Goal: Task Accomplishment & Management: Complete application form

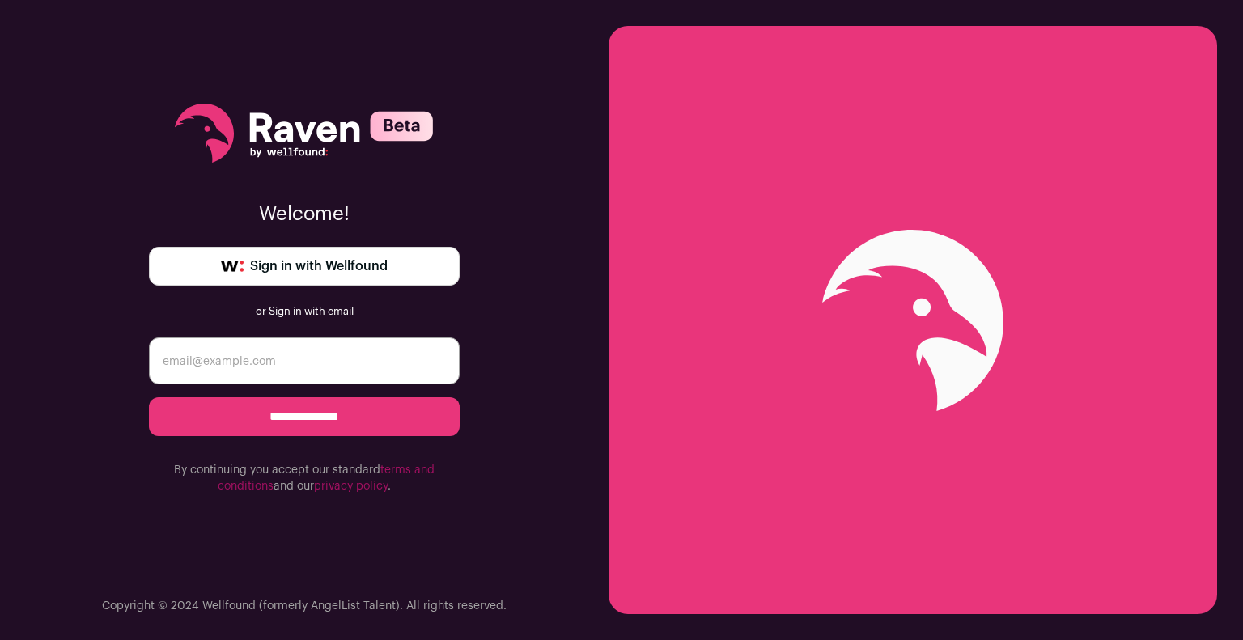
click at [392, 260] on link "Sign in with Wellfound" at bounding box center [304, 266] width 311 height 39
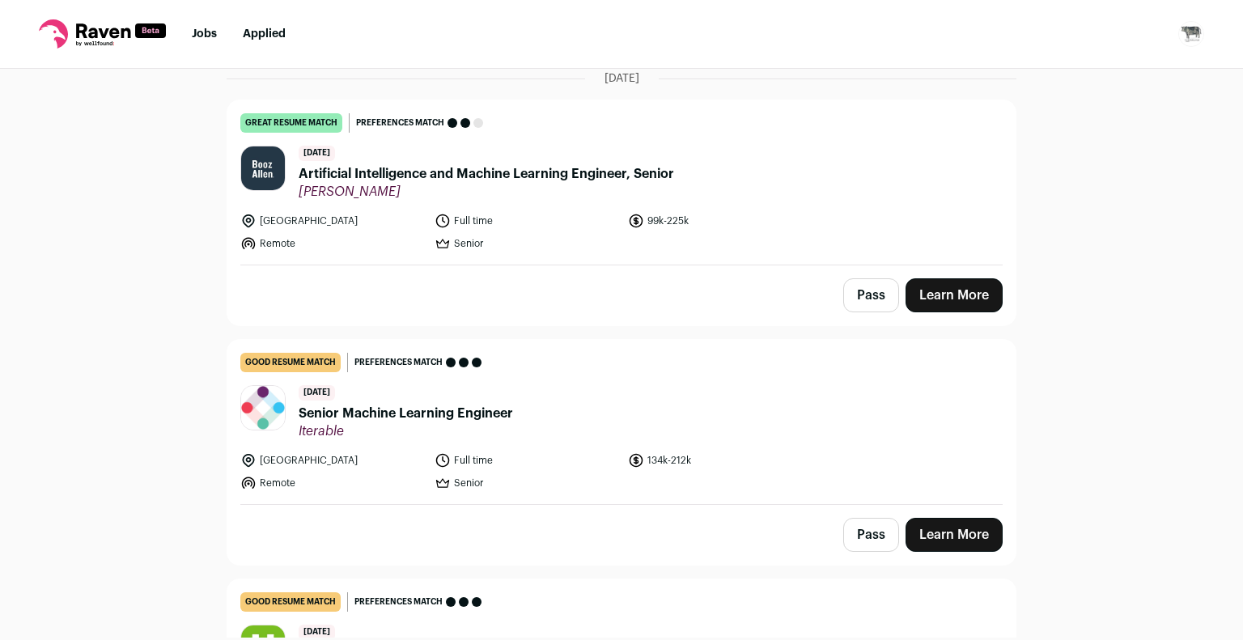
scroll to position [126, 0]
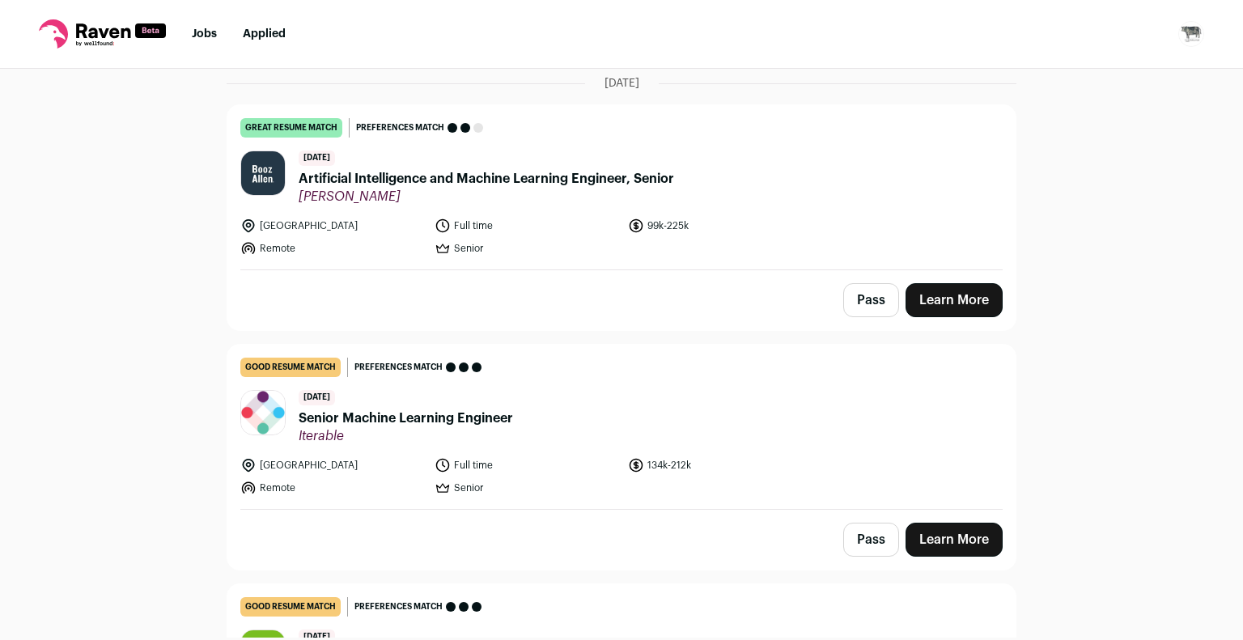
click at [622, 186] on span "Artificial Intelligence and Machine Learning Engineer, Senior" at bounding box center [487, 178] width 376 height 19
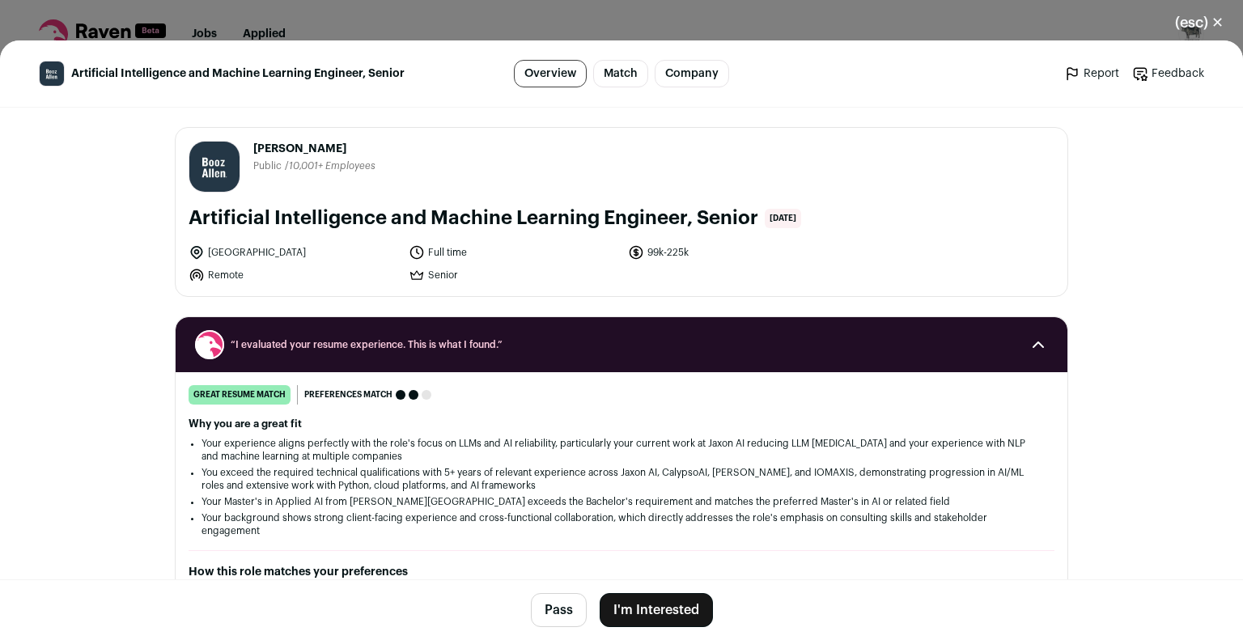
click at [635, 618] on button "I'm Interested" at bounding box center [656, 610] width 113 height 34
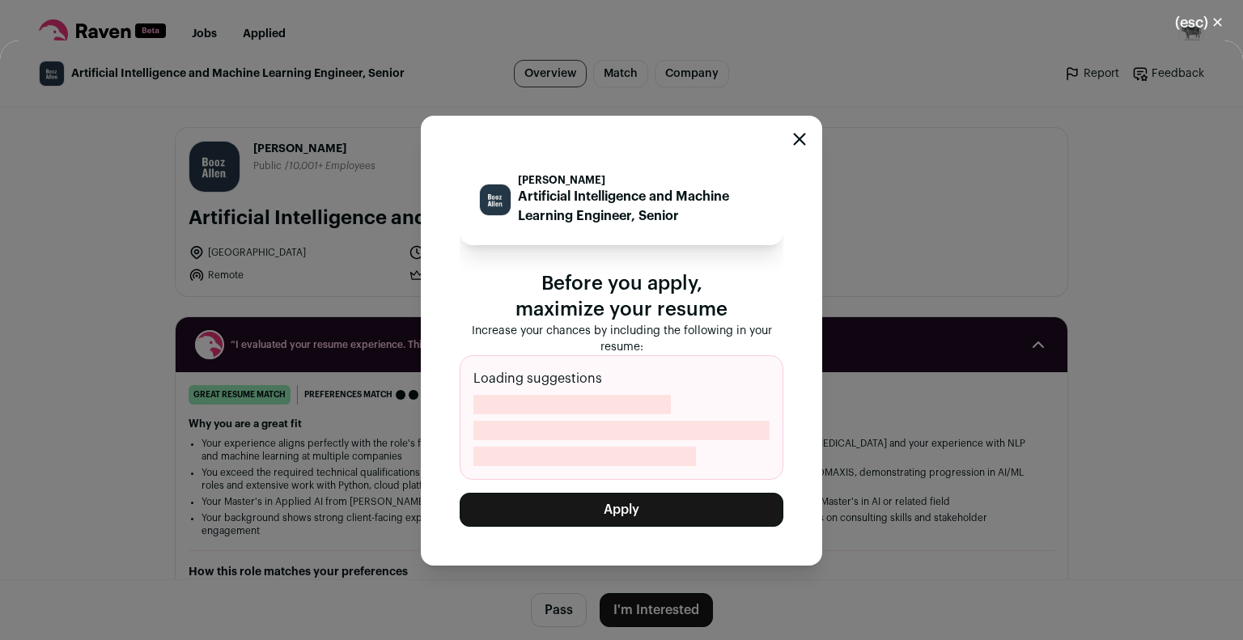
click at [663, 499] on button "Apply" at bounding box center [622, 510] width 324 height 34
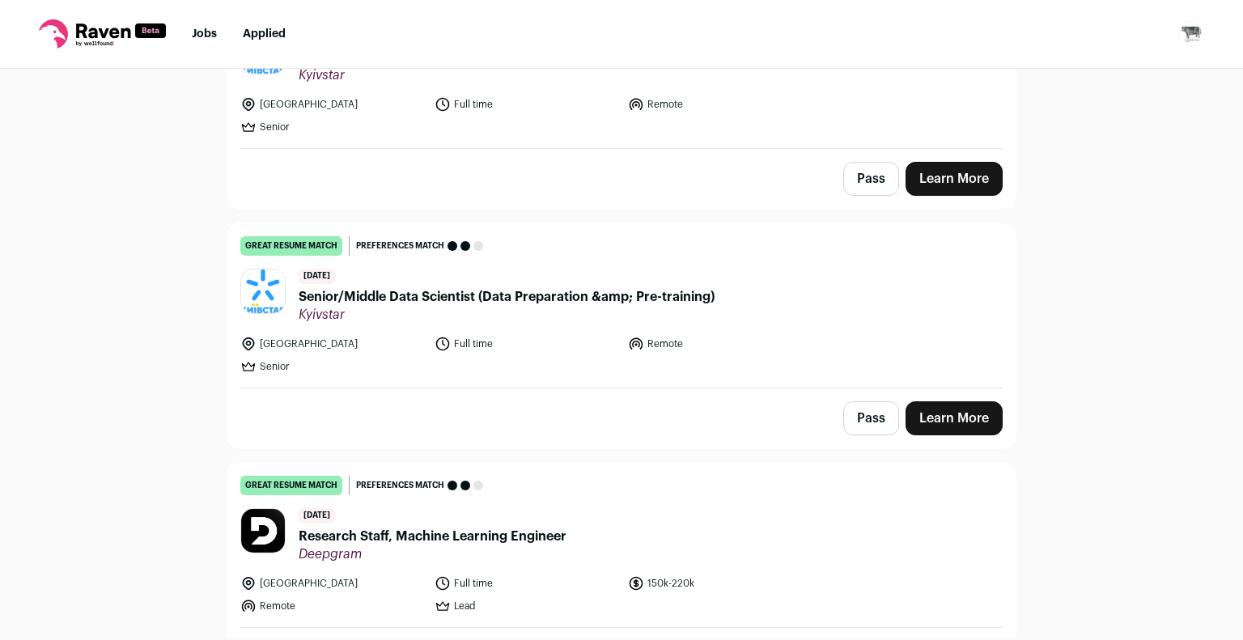
scroll to position [1448, 0]
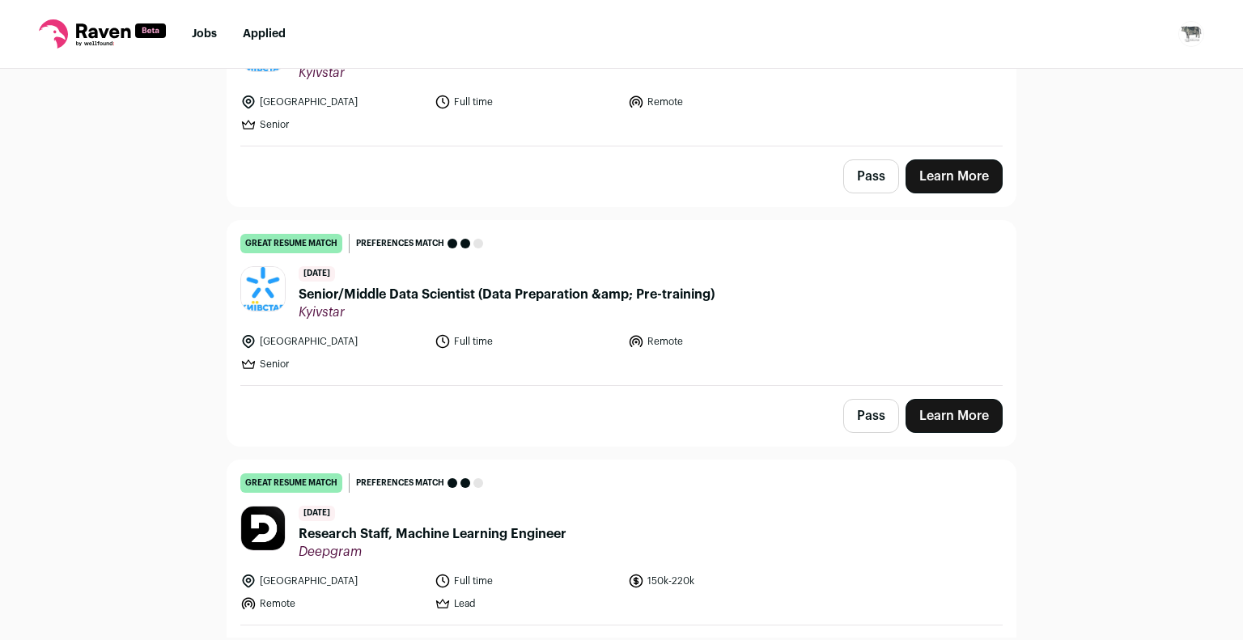
click at [679, 287] on span "Senior/Middle Data Scientist (Data Preparation &amp; Pre-training)" at bounding box center [507, 294] width 416 height 19
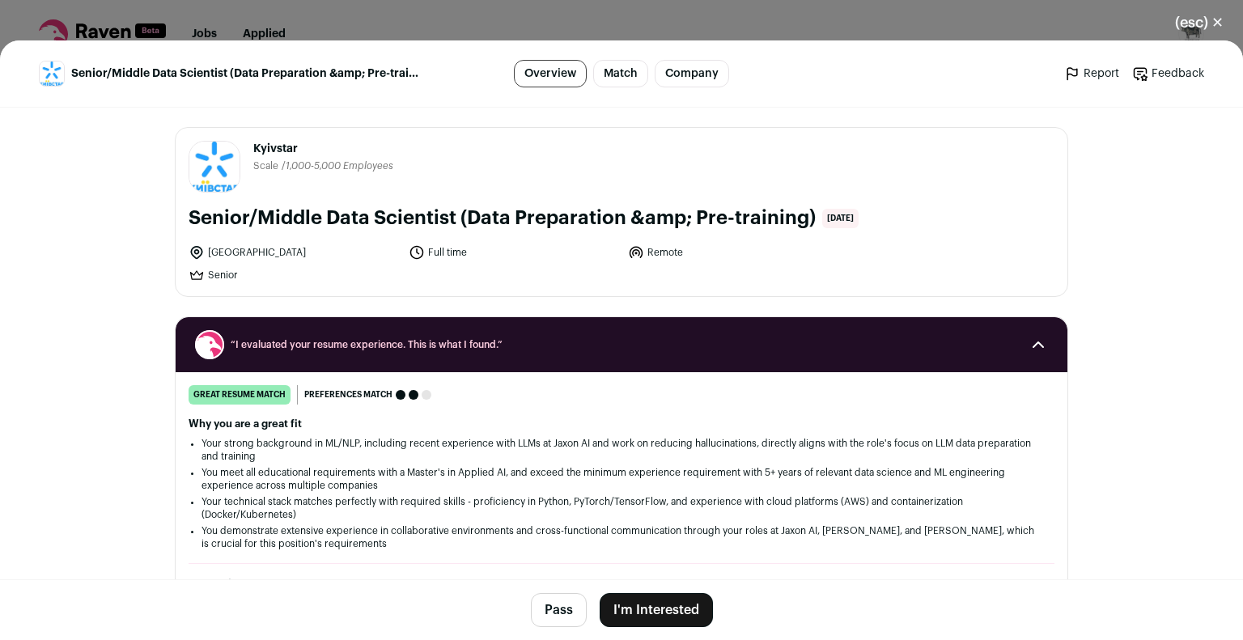
click at [664, 619] on button "I'm Interested" at bounding box center [656, 610] width 113 height 34
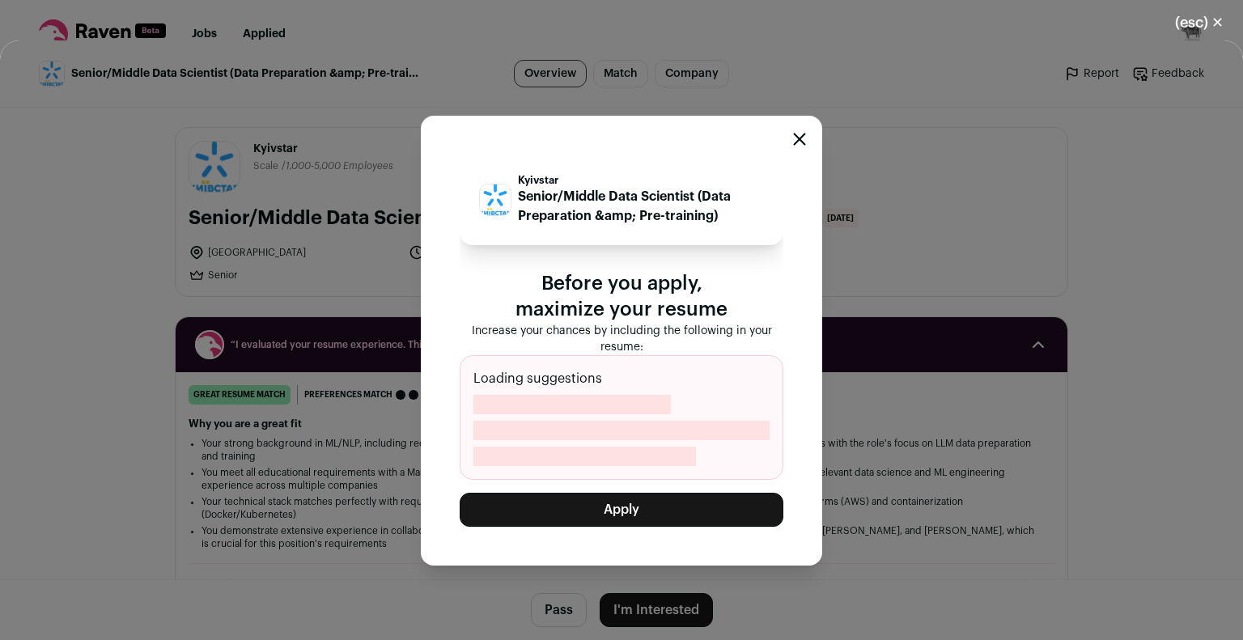
click at [731, 508] on button "Apply" at bounding box center [622, 510] width 324 height 34
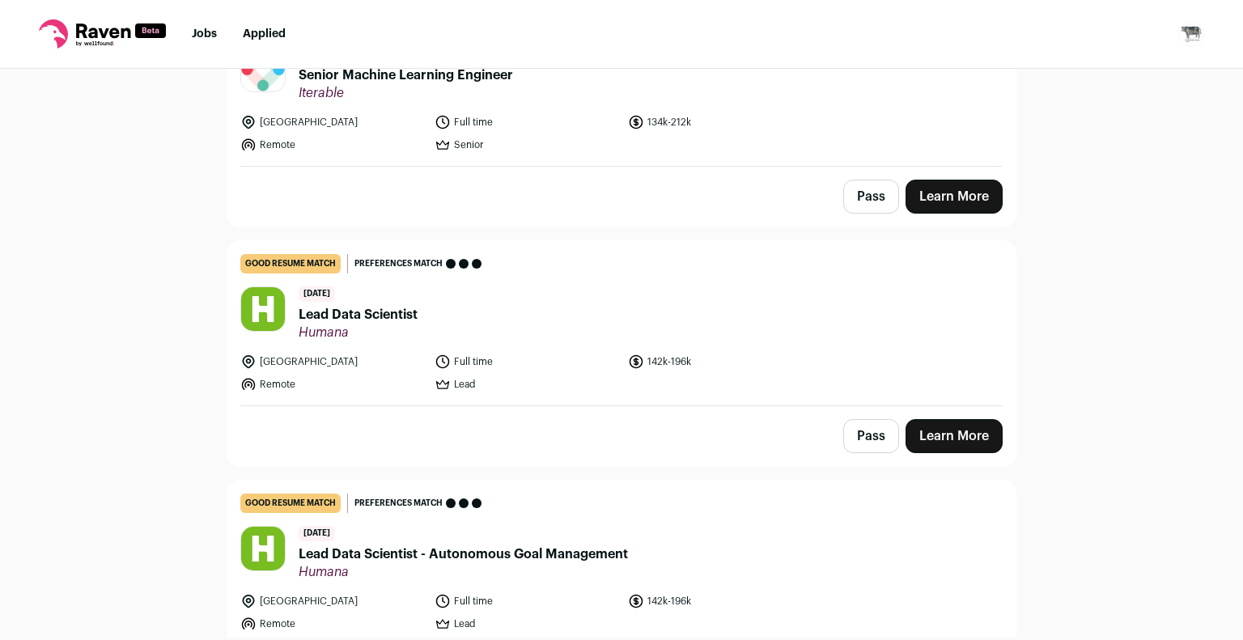
scroll to position [231, 0]
click at [360, 309] on span "Lead Data Scientist" at bounding box center [358, 313] width 119 height 19
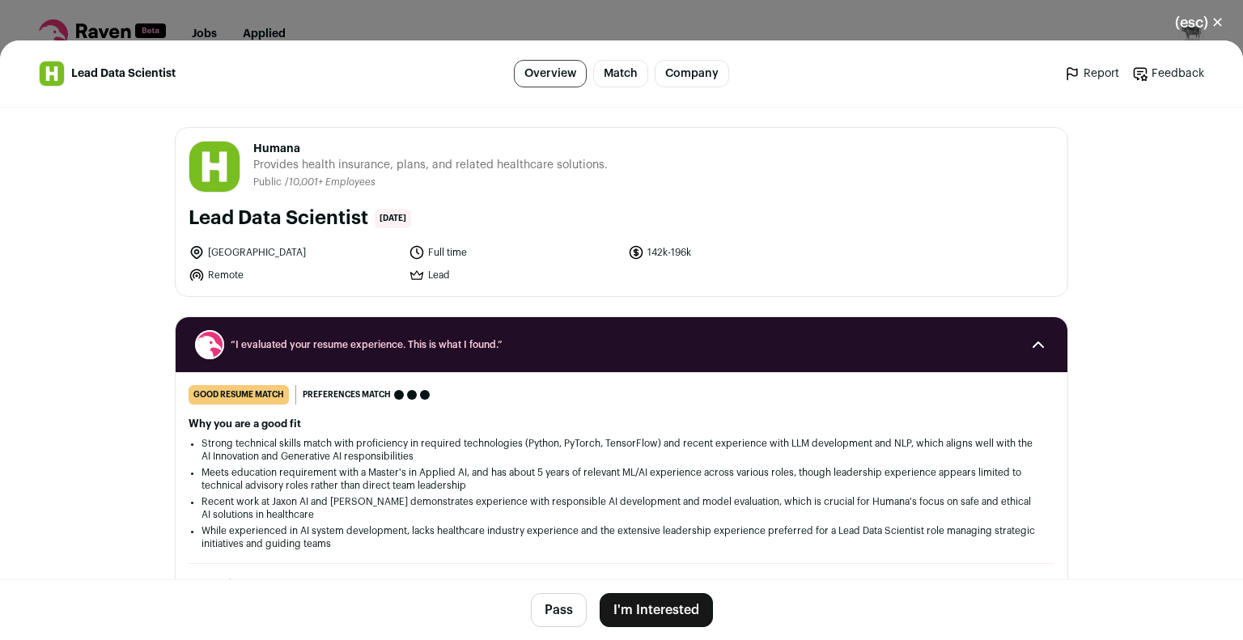
click at [673, 601] on button "I'm Interested" at bounding box center [656, 610] width 113 height 34
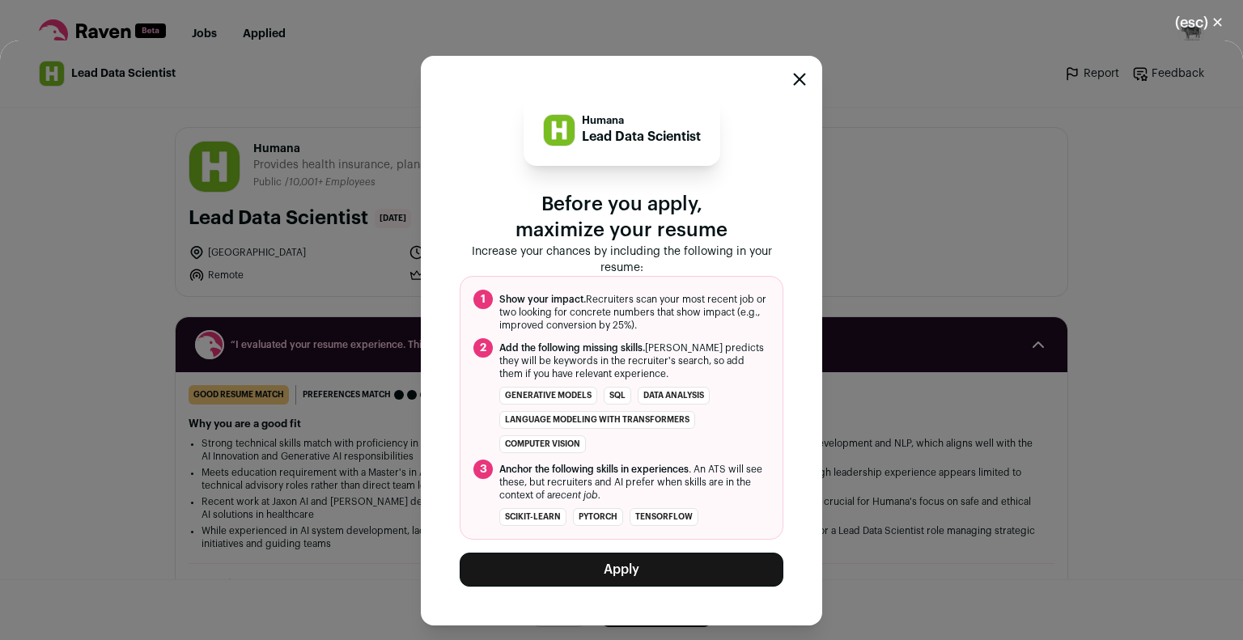
click at [728, 569] on button "Apply" at bounding box center [622, 570] width 324 height 34
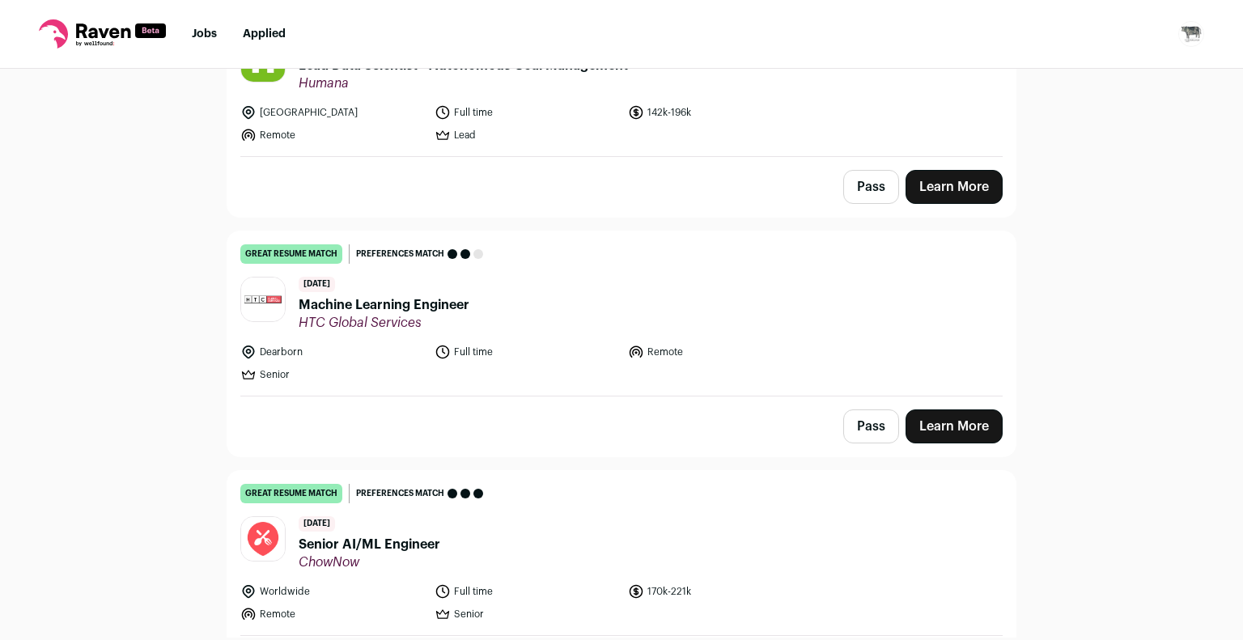
scroll to position [480, 0]
click at [956, 421] on link "Learn More" at bounding box center [954, 426] width 97 height 34
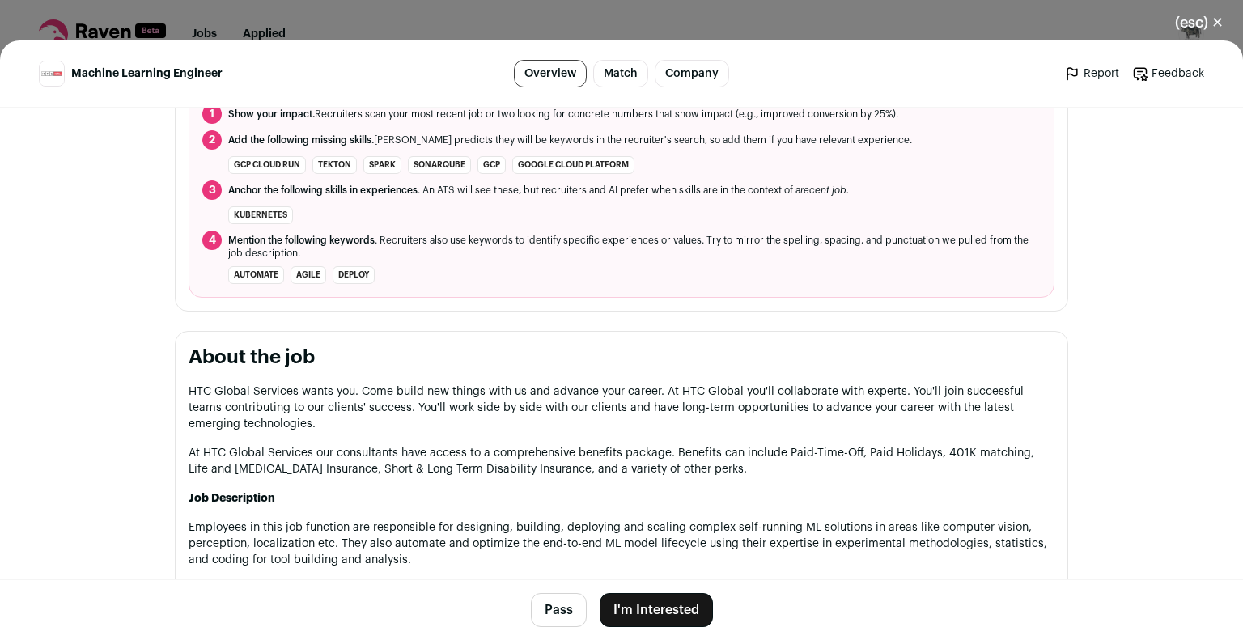
scroll to position [663, 0]
click at [674, 613] on button "I'm Interested" at bounding box center [656, 610] width 113 height 34
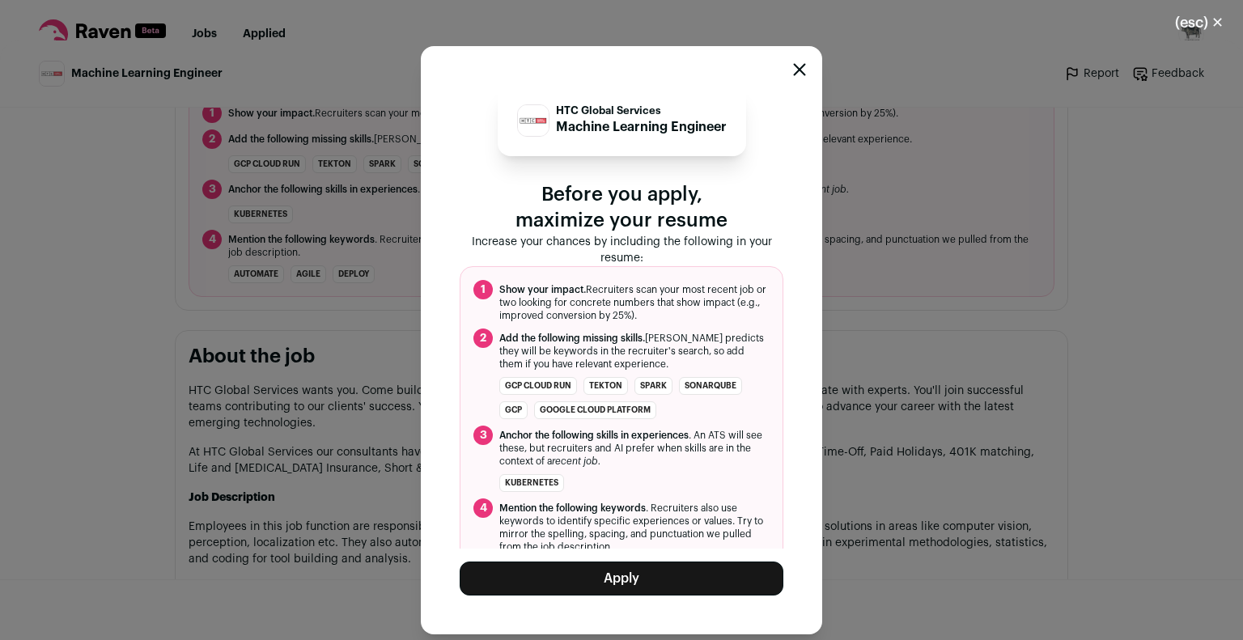
click at [689, 581] on button "Apply" at bounding box center [622, 579] width 324 height 34
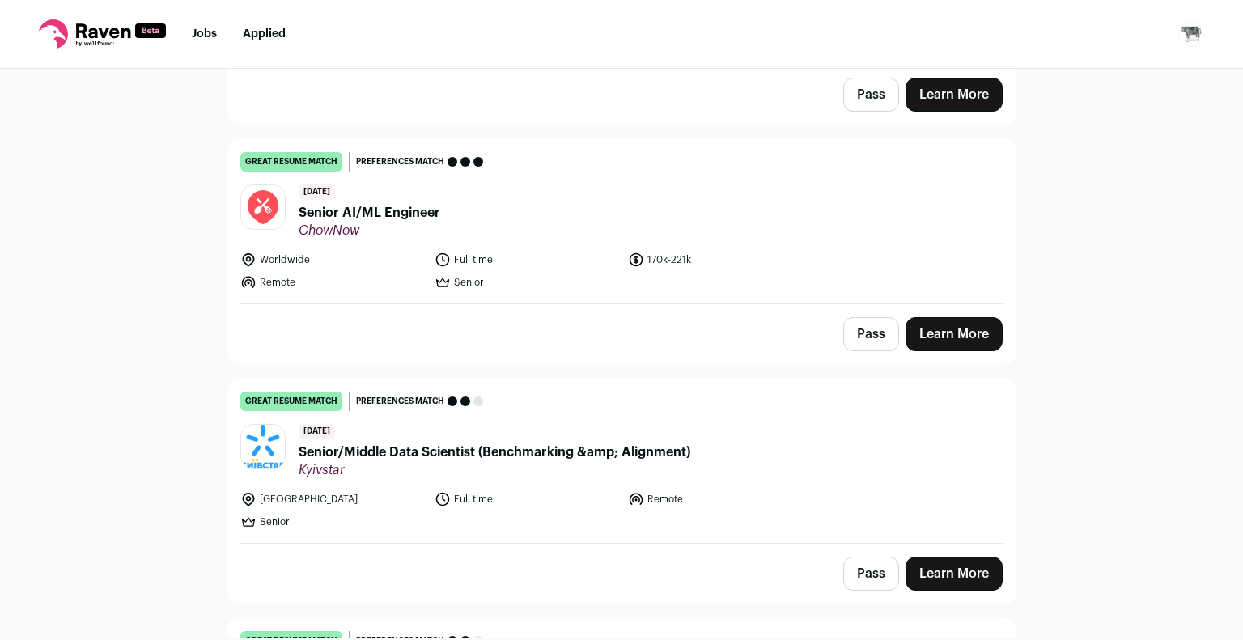
scroll to position [594, 0]
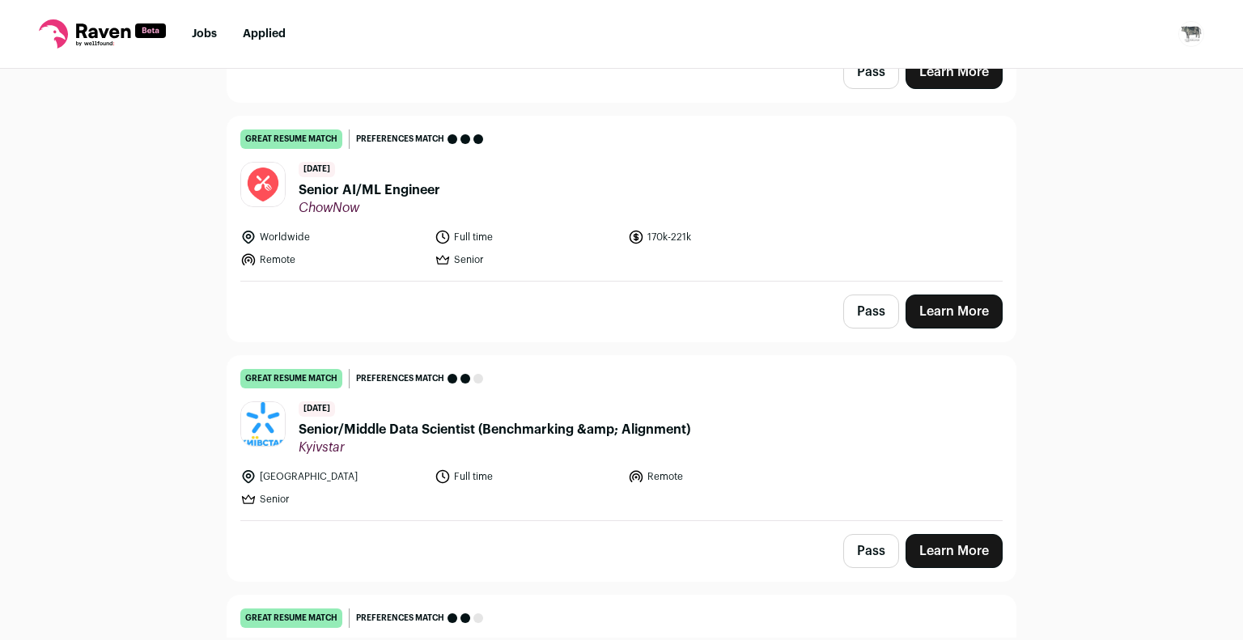
click at [379, 189] on span "Senior AI/ML Engineer" at bounding box center [370, 190] width 142 height 19
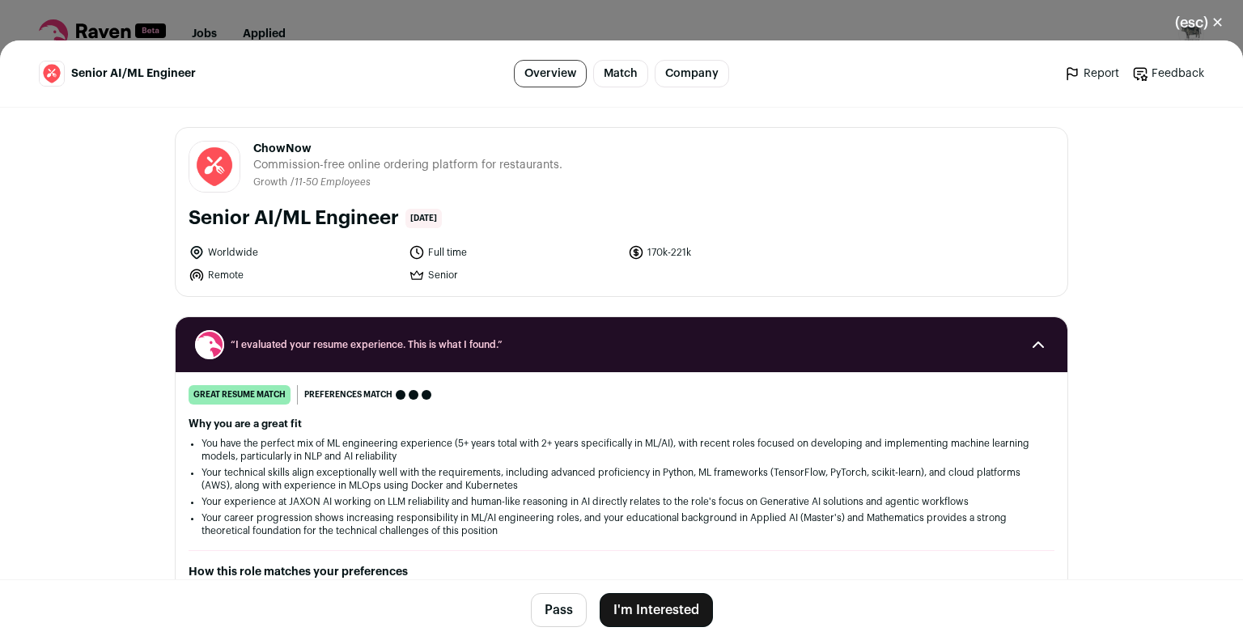
click at [661, 606] on button "I'm Interested" at bounding box center [656, 610] width 113 height 34
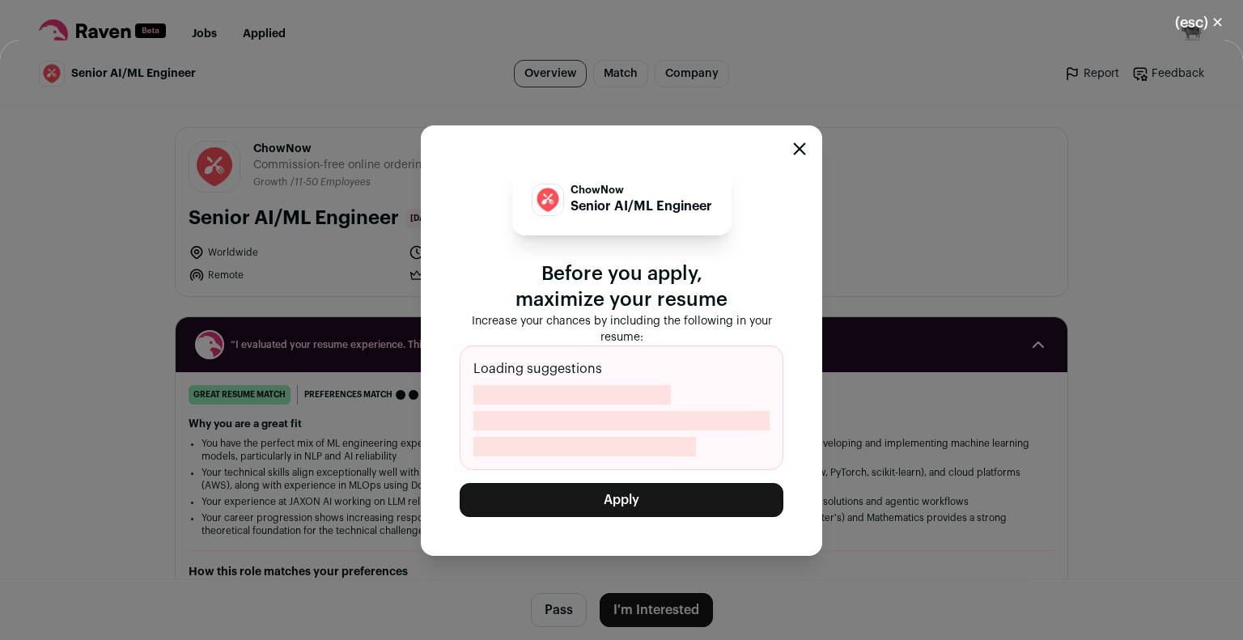
click at [630, 503] on button "Apply" at bounding box center [622, 500] width 324 height 34
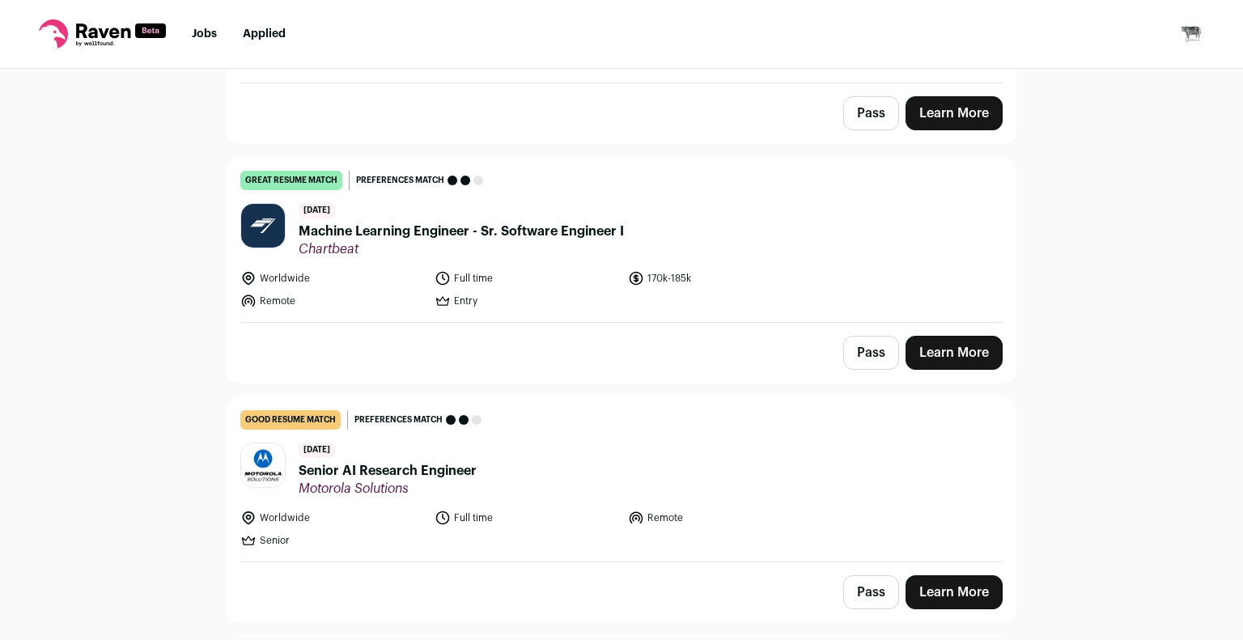
scroll to position [1273, 0]
click at [525, 222] on span "Machine Learning Engineer - Sr. Software Engineer I" at bounding box center [461, 230] width 325 height 19
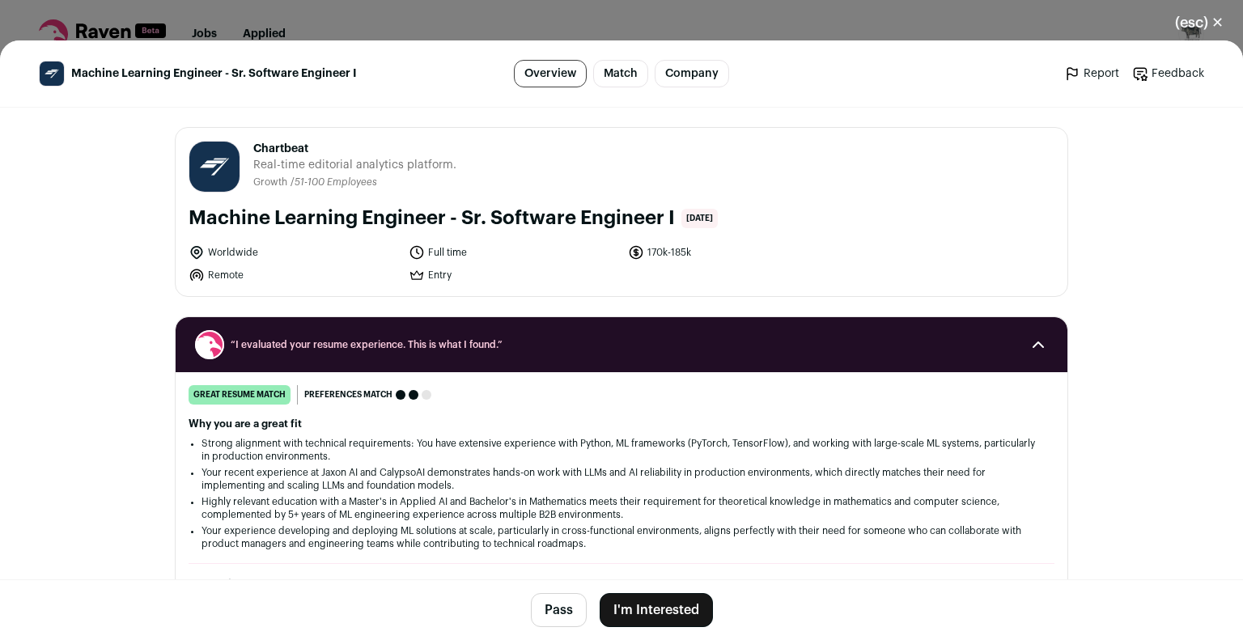
click at [657, 597] on button "I'm Interested" at bounding box center [656, 610] width 113 height 34
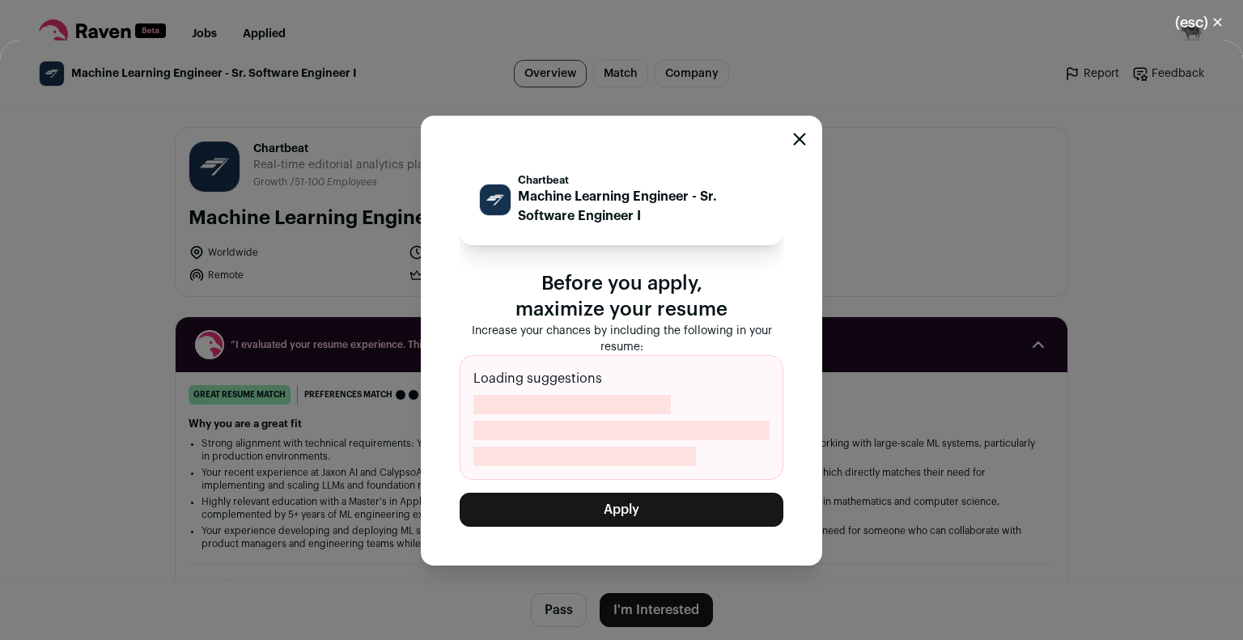
click at [695, 505] on button "Apply" at bounding box center [622, 510] width 324 height 34
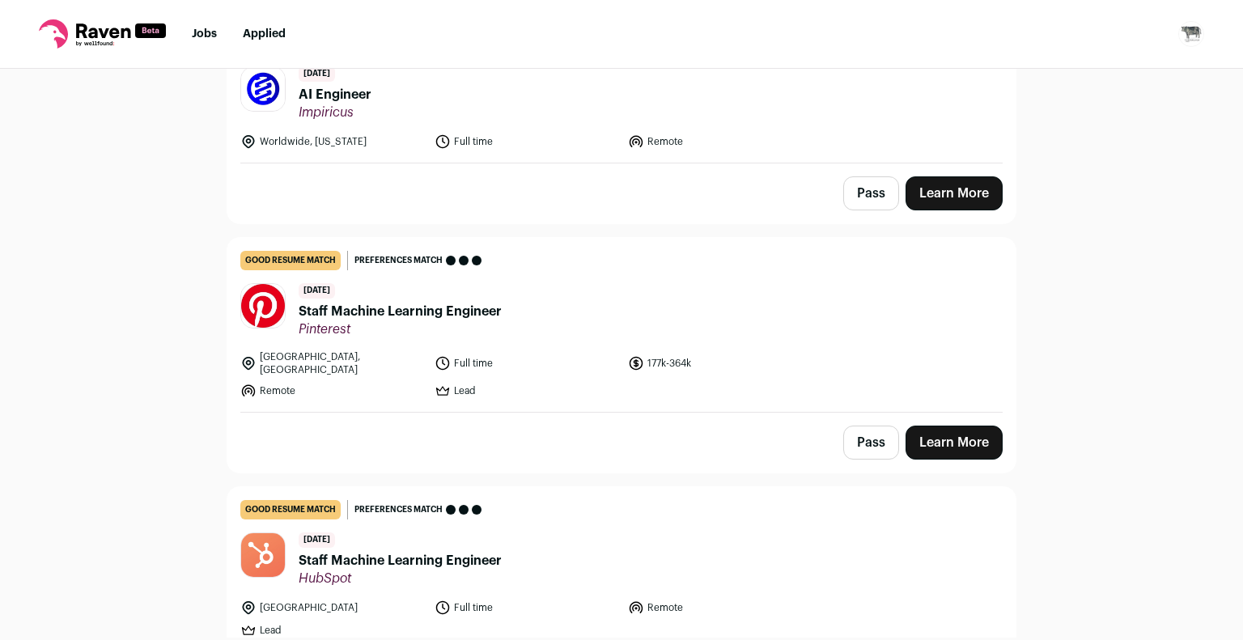
scroll to position [1819, 0]
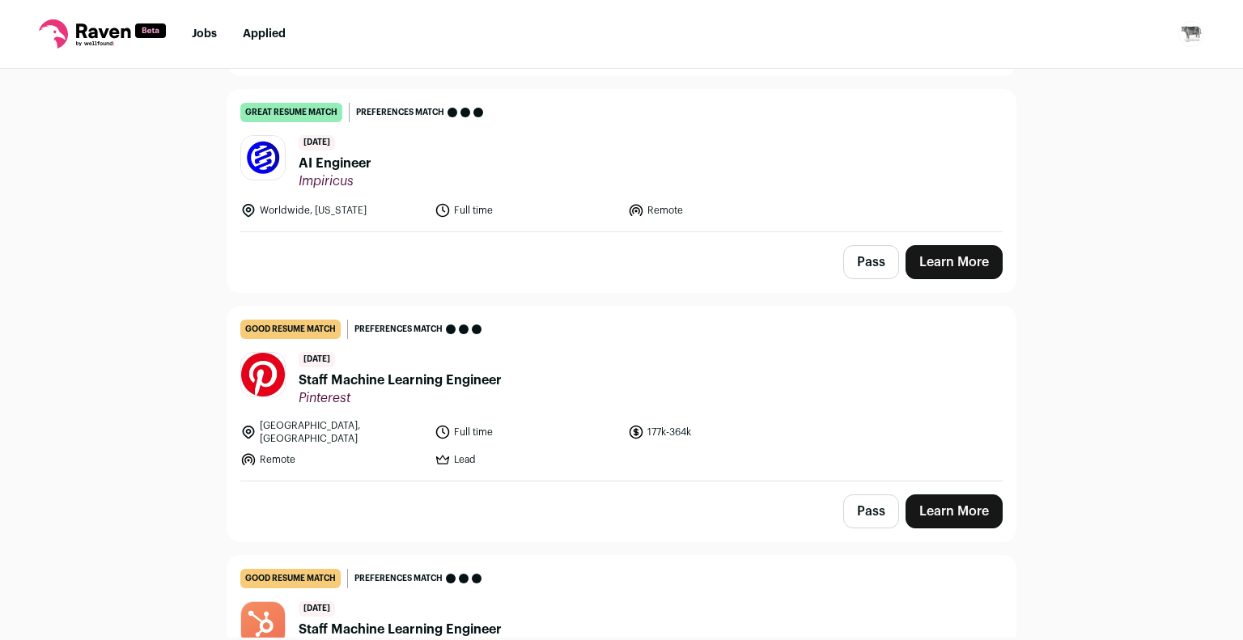
click at [367, 151] on header "7 days ago AI Engineer Impiricus" at bounding box center [621, 162] width 763 height 54
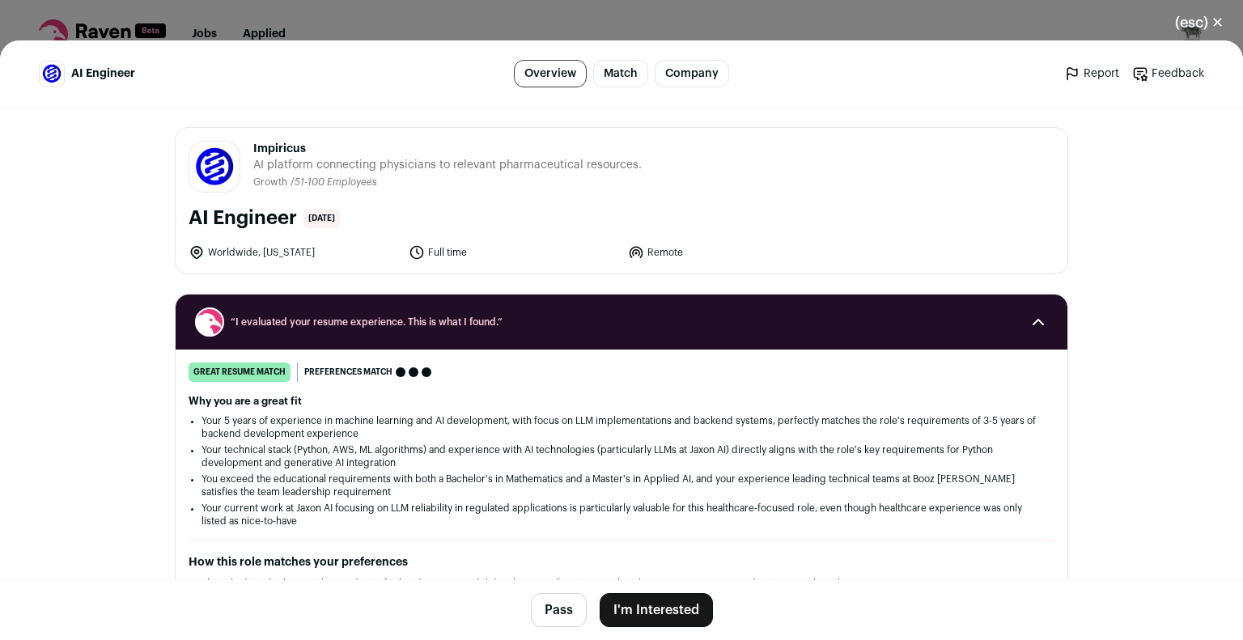
click at [677, 613] on button "I'm Interested" at bounding box center [656, 610] width 113 height 34
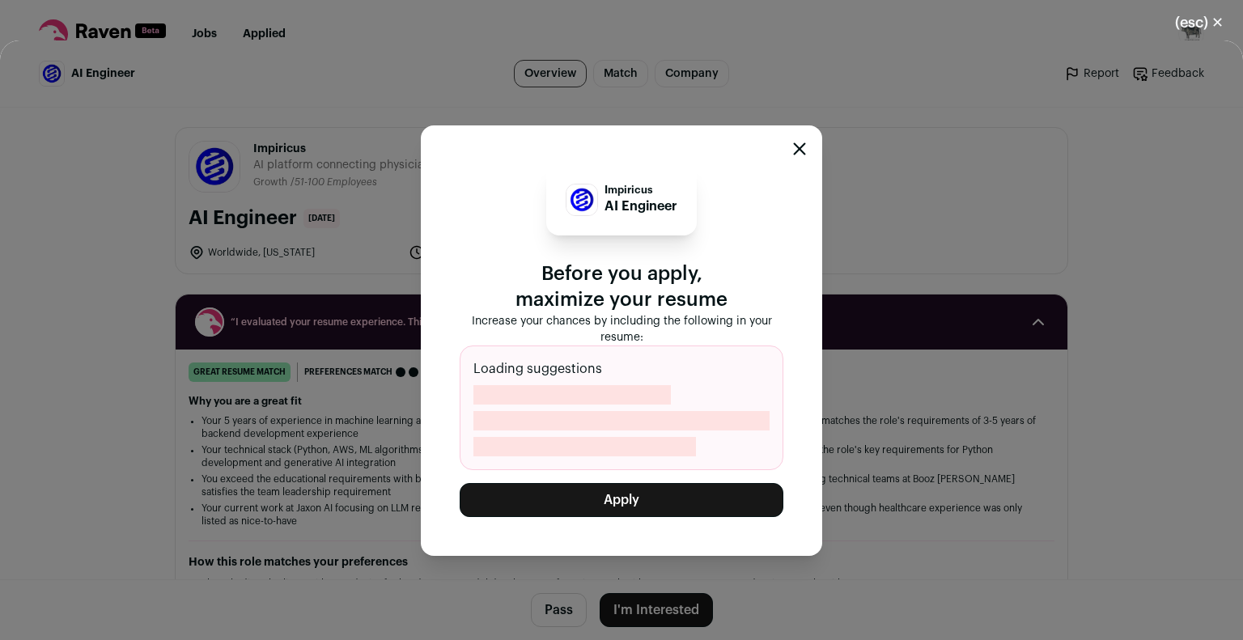
click at [727, 508] on button "Apply" at bounding box center [622, 500] width 324 height 34
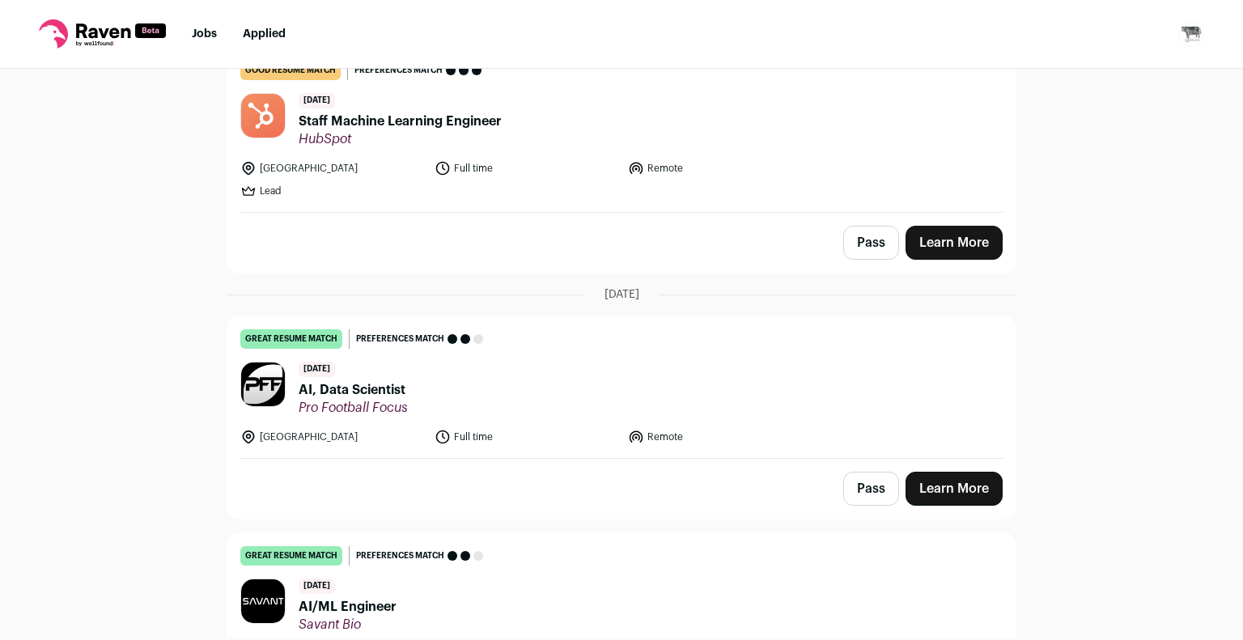
scroll to position [2113, 0]
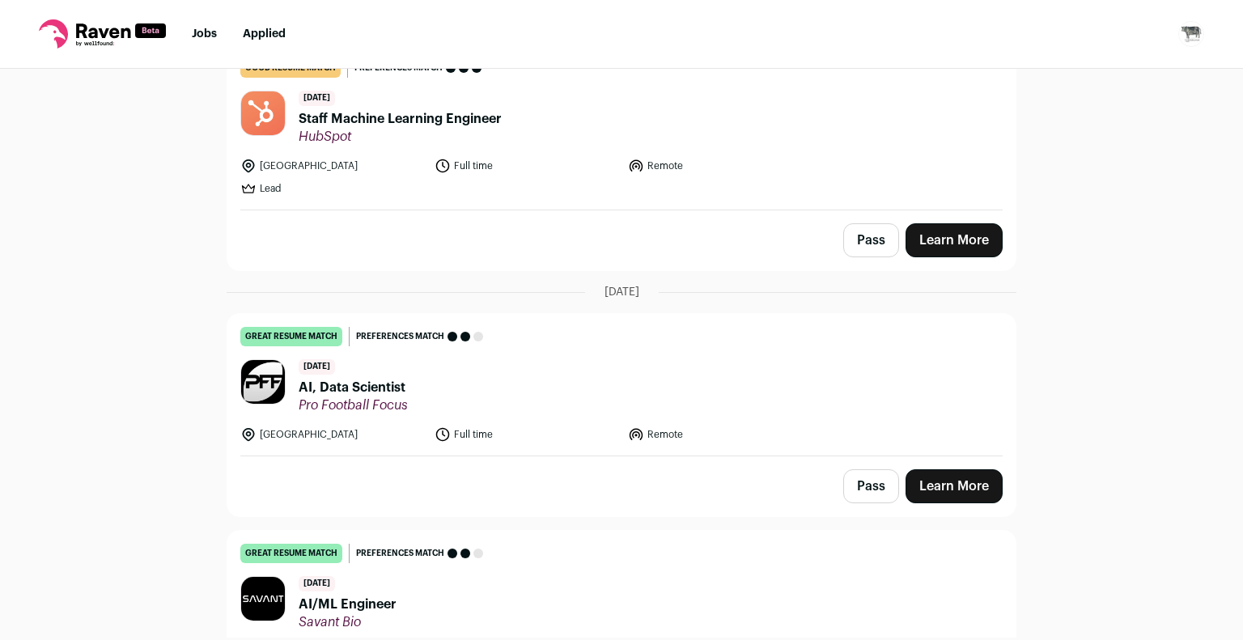
click at [357, 397] on span "Pro Football Focus" at bounding box center [353, 405] width 109 height 16
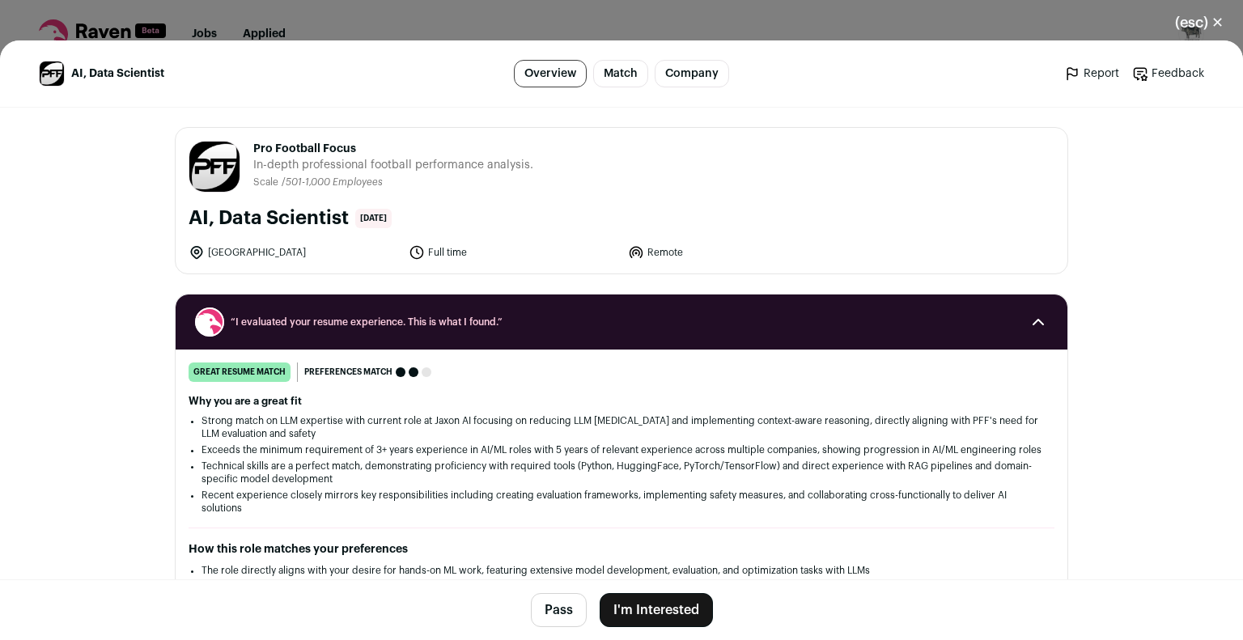
click at [687, 610] on button "I'm Interested" at bounding box center [656, 610] width 113 height 34
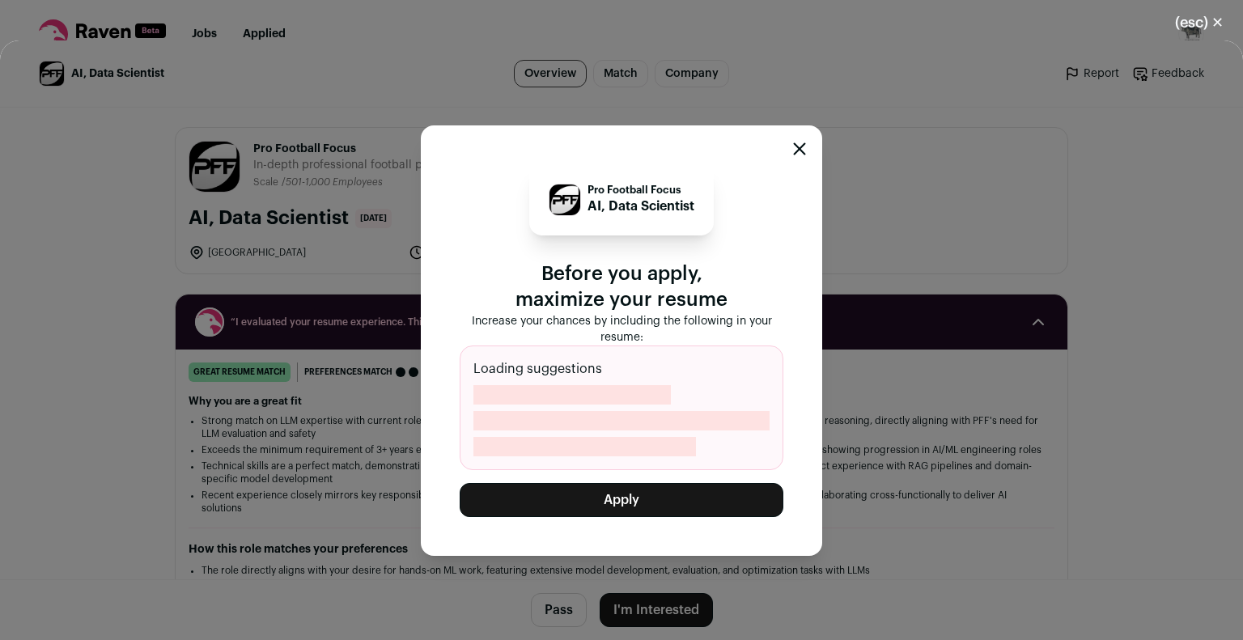
click at [700, 502] on button "Apply" at bounding box center [622, 500] width 324 height 34
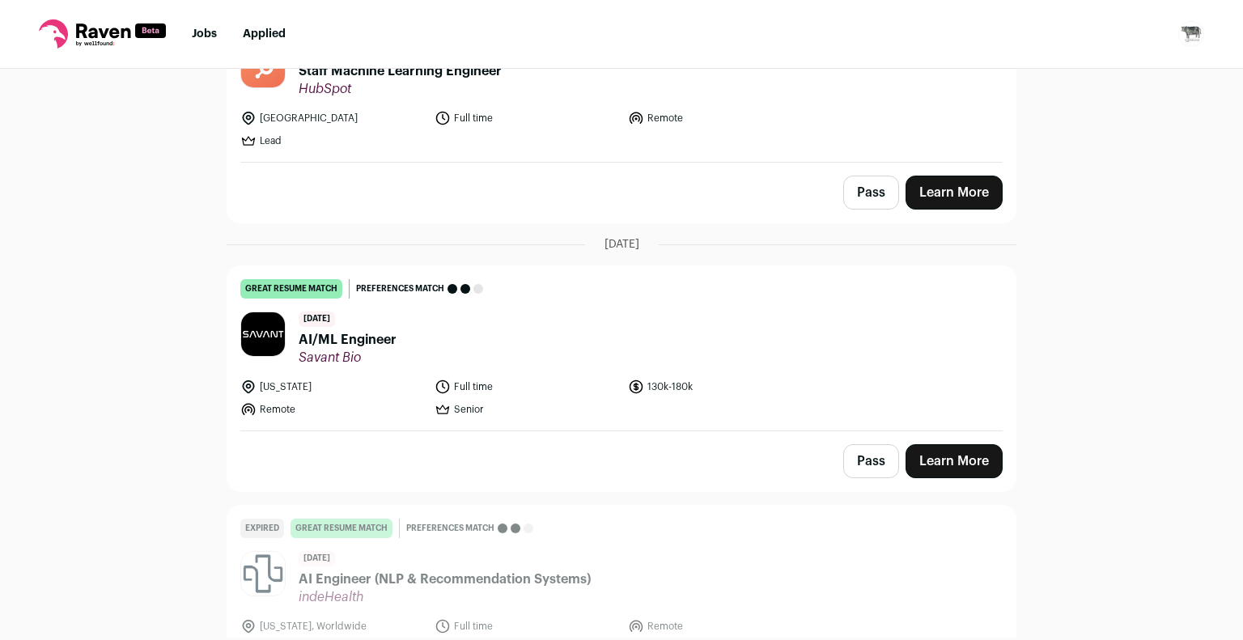
scroll to position [2161, 0]
click at [336, 329] on span "AI/ML Engineer" at bounding box center [348, 338] width 98 height 19
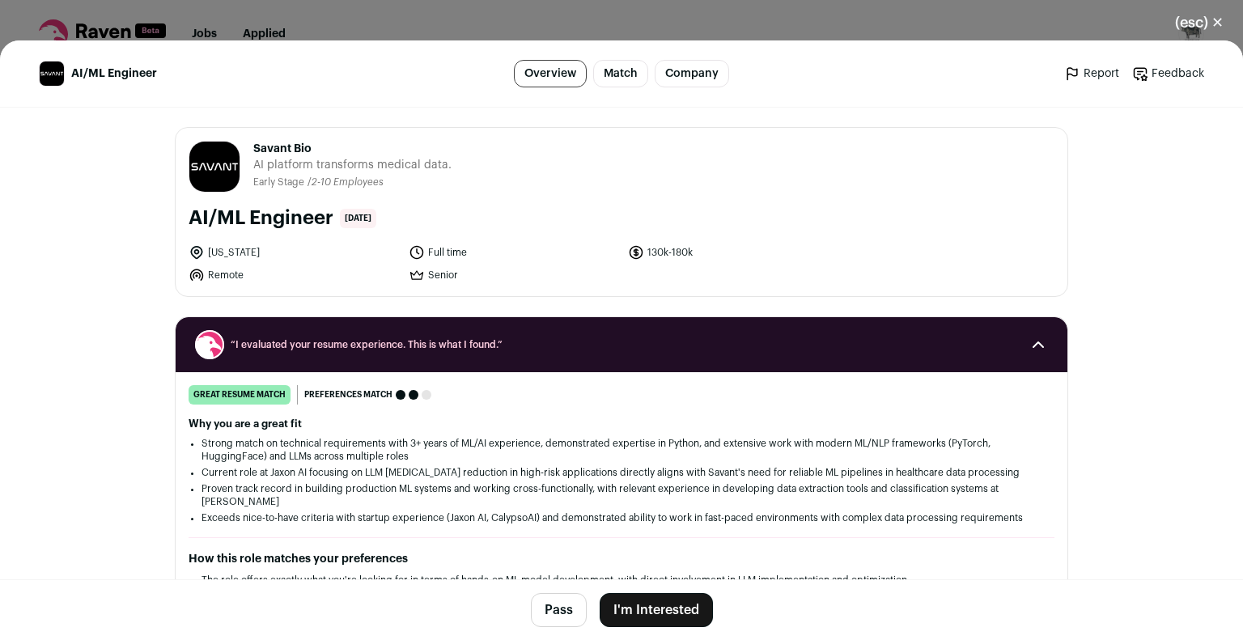
click at [670, 596] on button "I'm Interested" at bounding box center [656, 610] width 113 height 34
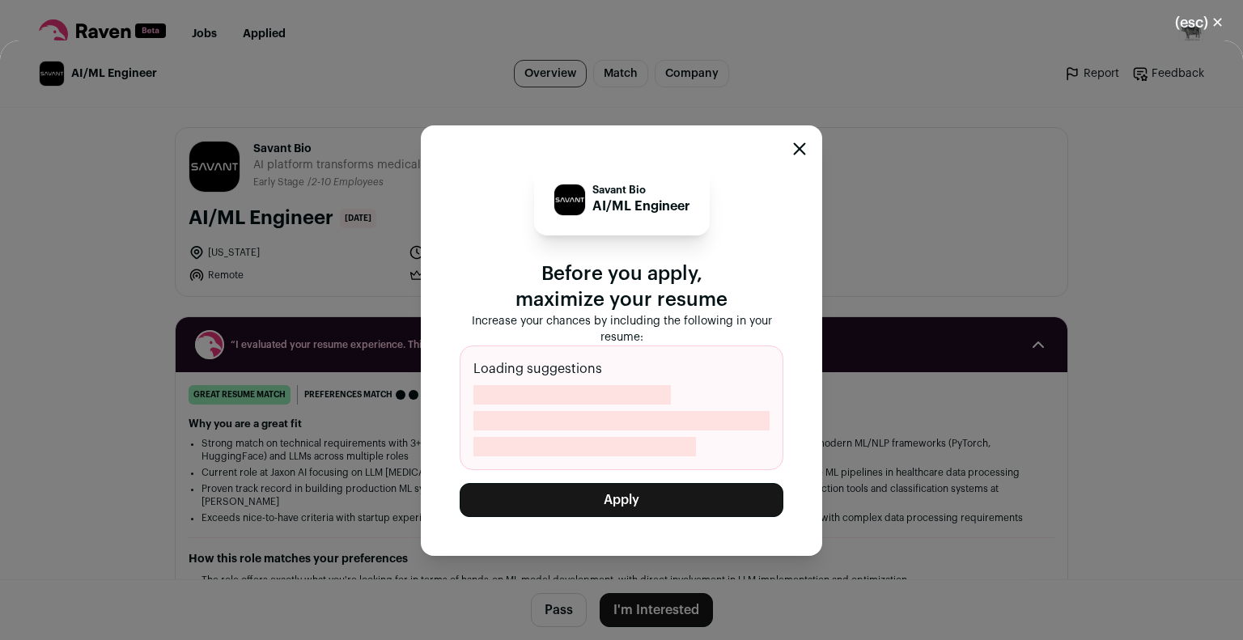
click at [710, 499] on button "Apply" at bounding box center [622, 500] width 324 height 34
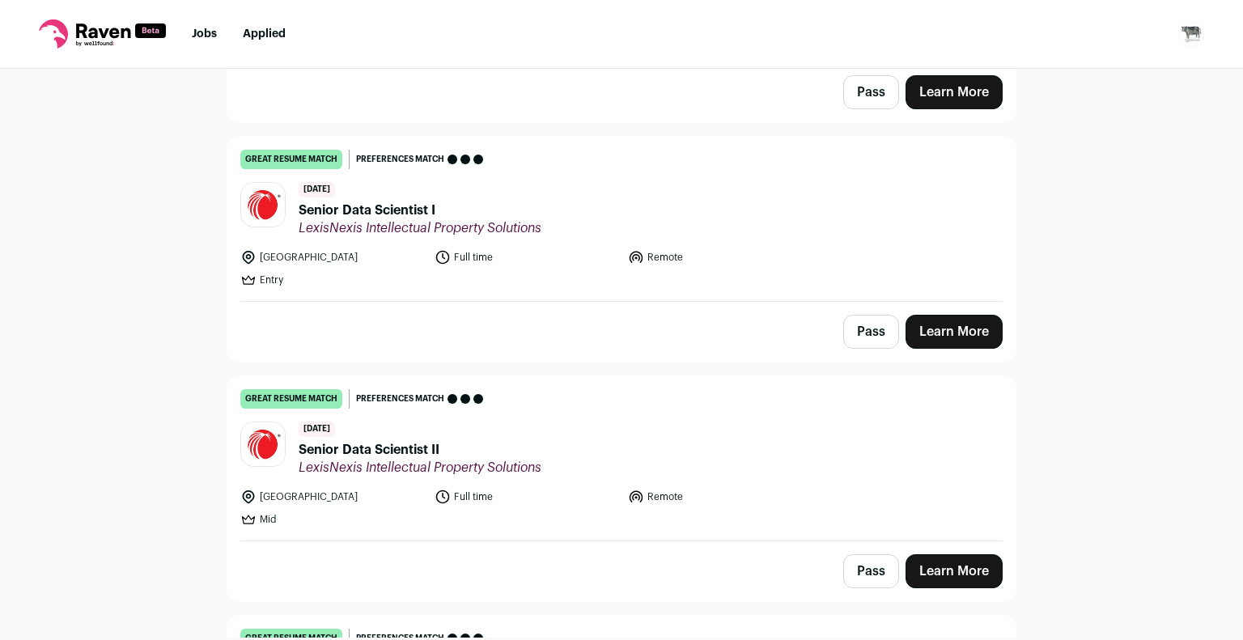
scroll to position [2969, 0]
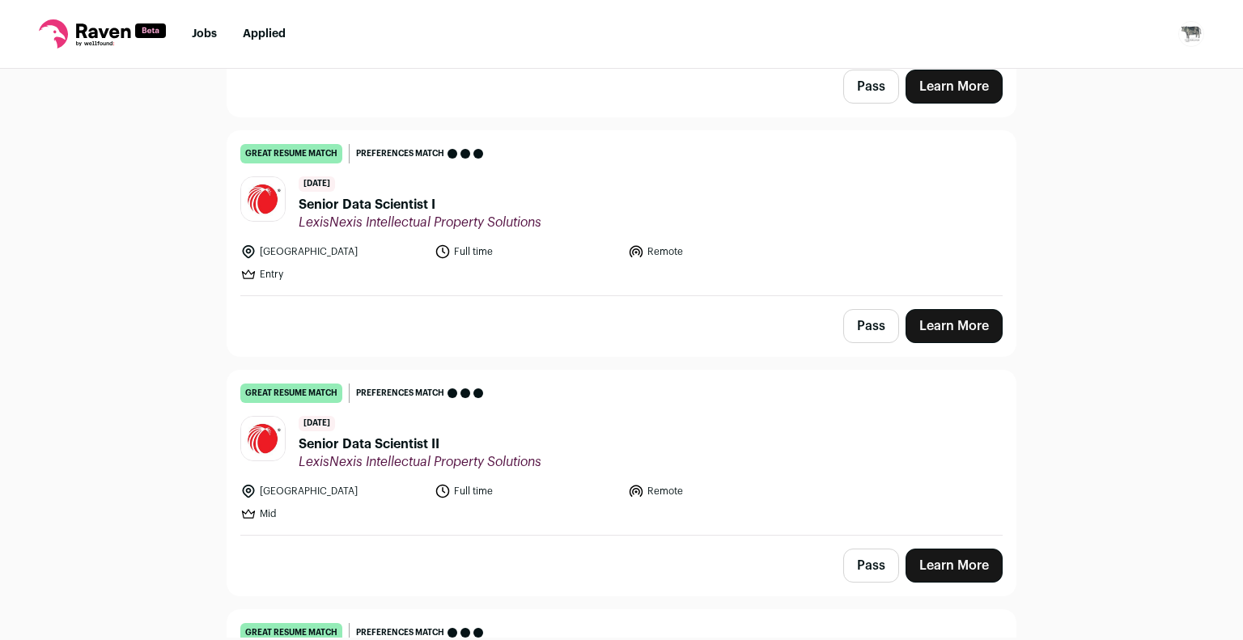
click at [414, 435] on span "Senior Data Scientist II" at bounding box center [420, 444] width 243 height 19
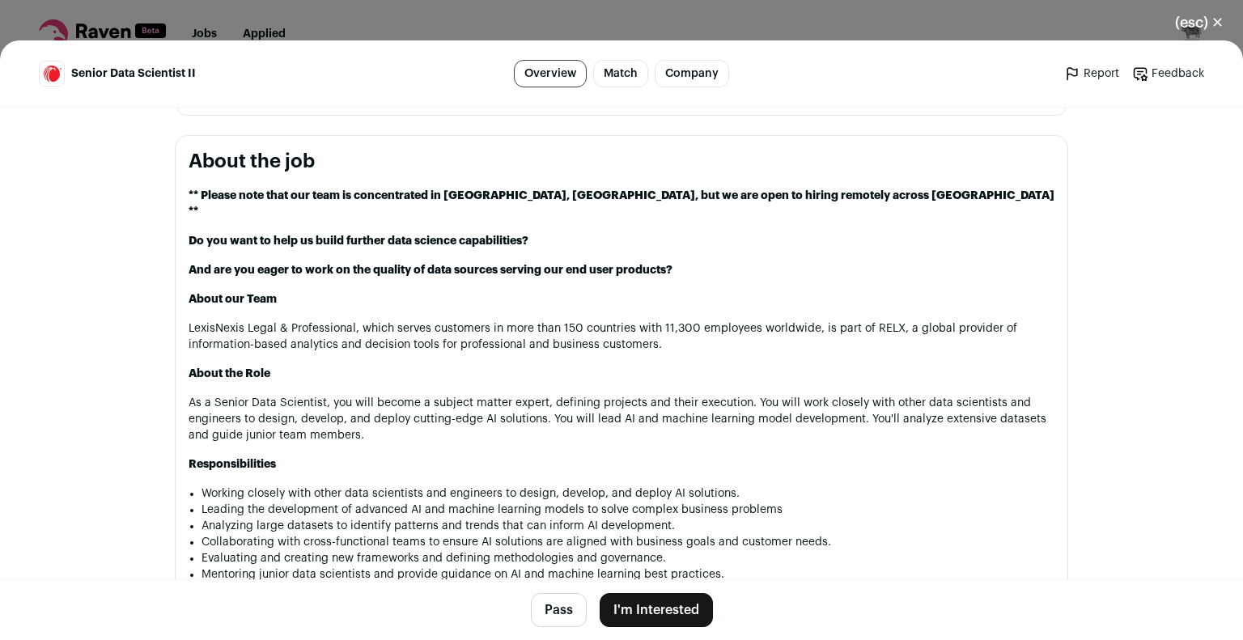
scroll to position [746, 0]
click at [670, 606] on button "I'm Interested" at bounding box center [656, 610] width 113 height 34
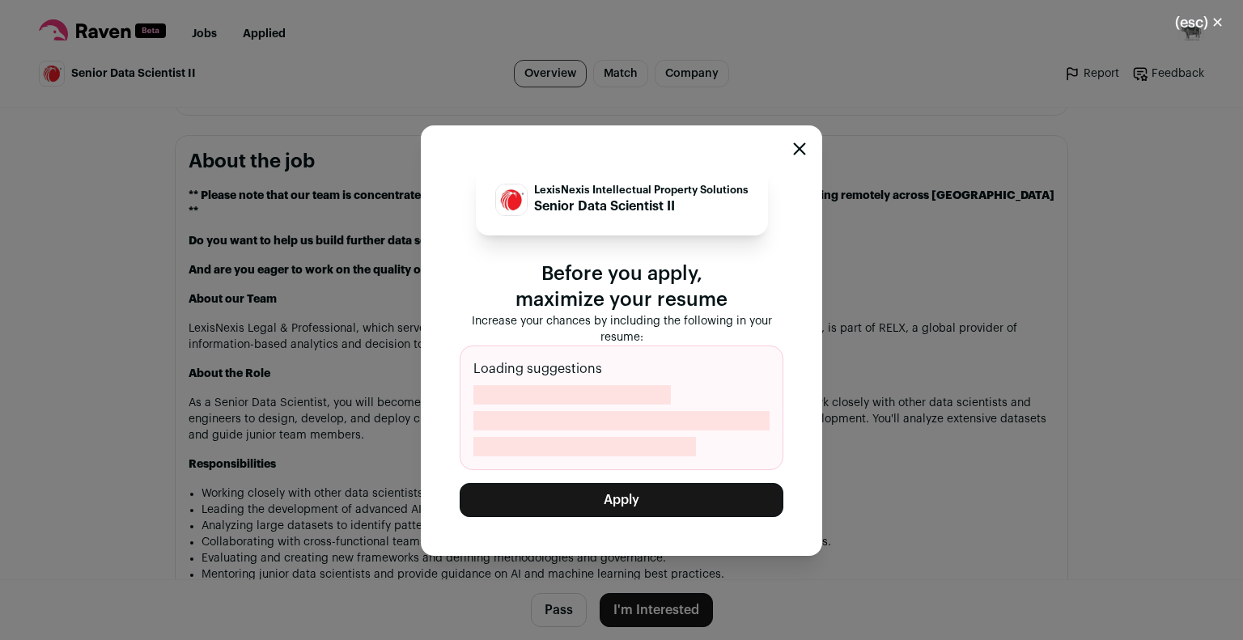
click at [691, 508] on button "Apply" at bounding box center [622, 500] width 324 height 34
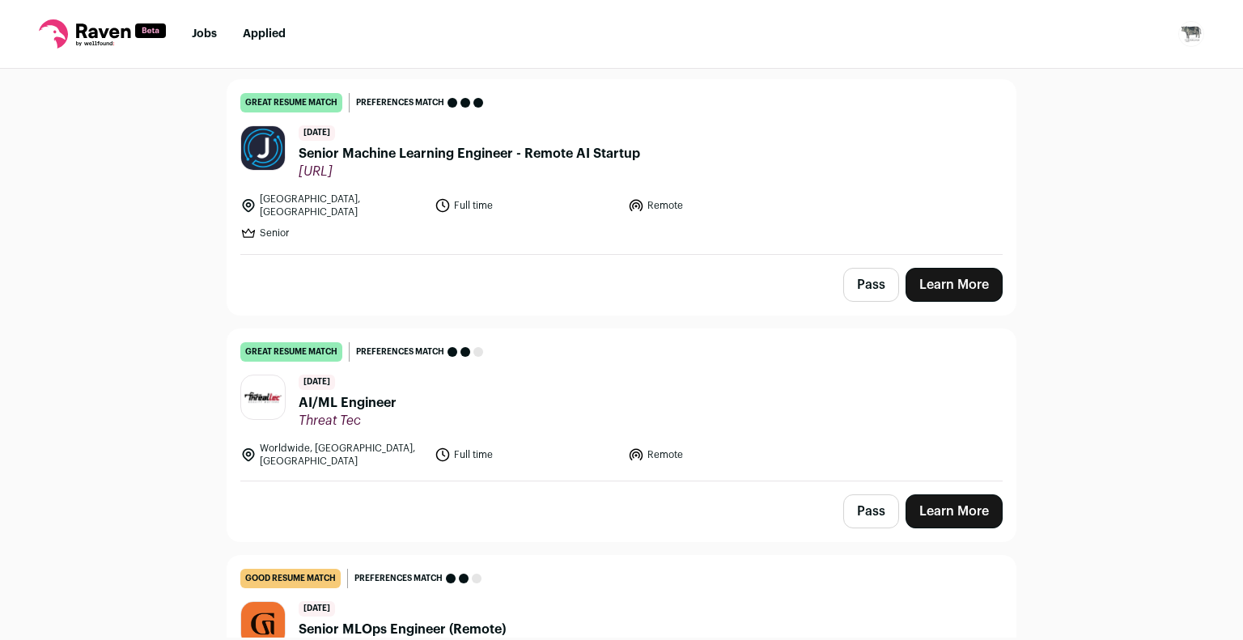
scroll to position [3500, 0]
click at [372, 393] on span "AI/ML Engineer" at bounding box center [348, 402] width 98 height 19
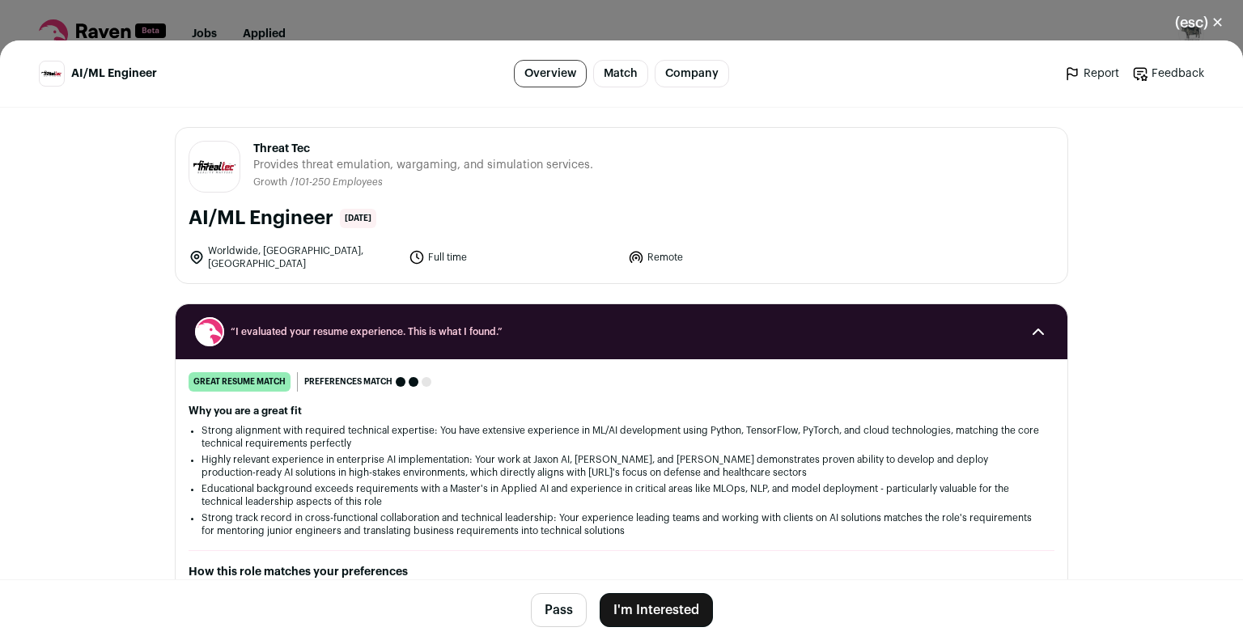
click at [614, 602] on button "I'm Interested" at bounding box center [656, 610] width 113 height 34
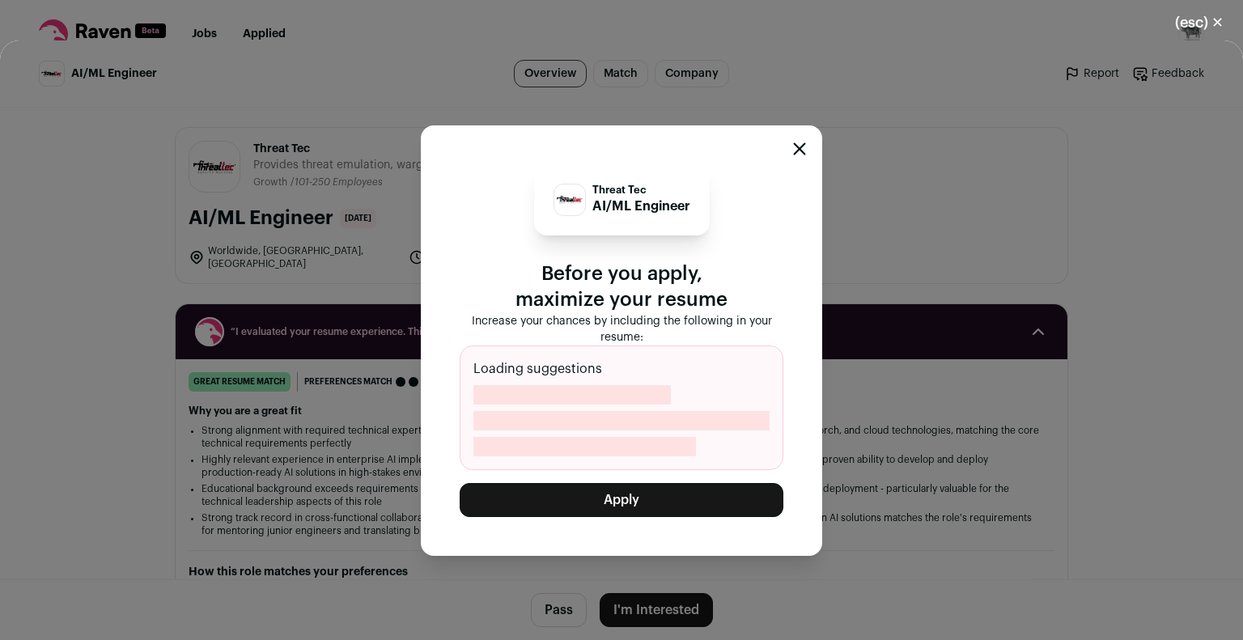
click at [643, 491] on button "Apply" at bounding box center [622, 500] width 324 height 34
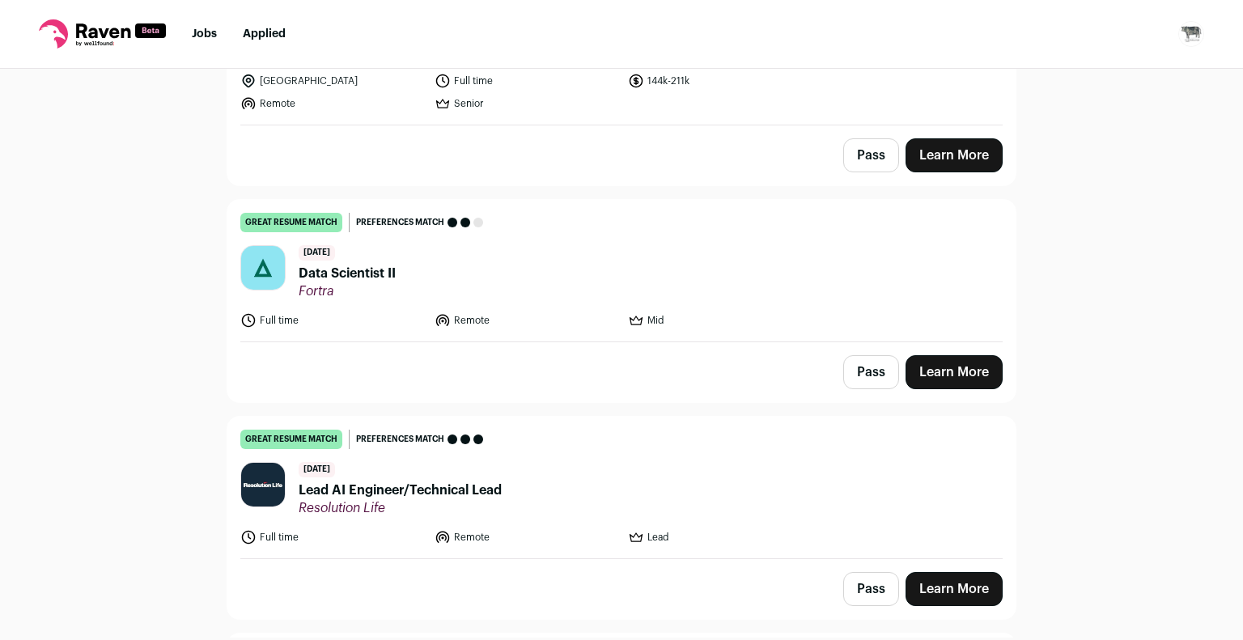
scroll to position [3870, 0]
click at [332, 263] on span "Data Scientist II" at bounding box center [347, 272] width 97 height 19
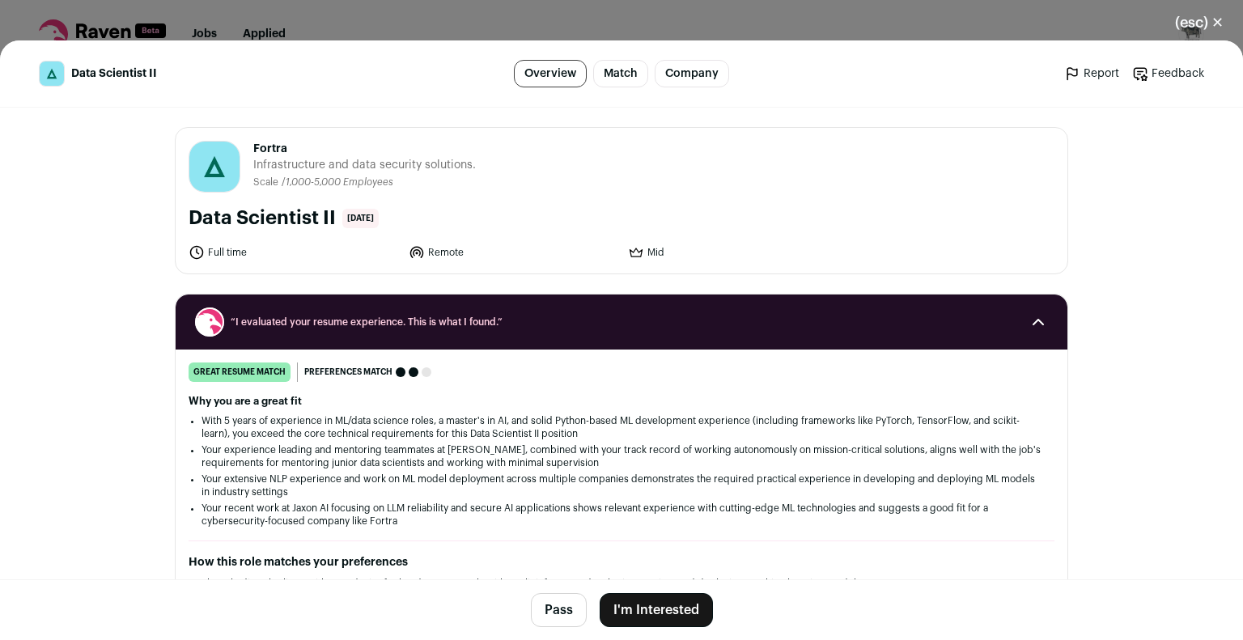
click at [635, 606] on button "I'm Interested" at bounding box center [656, 610] width 113 height 34
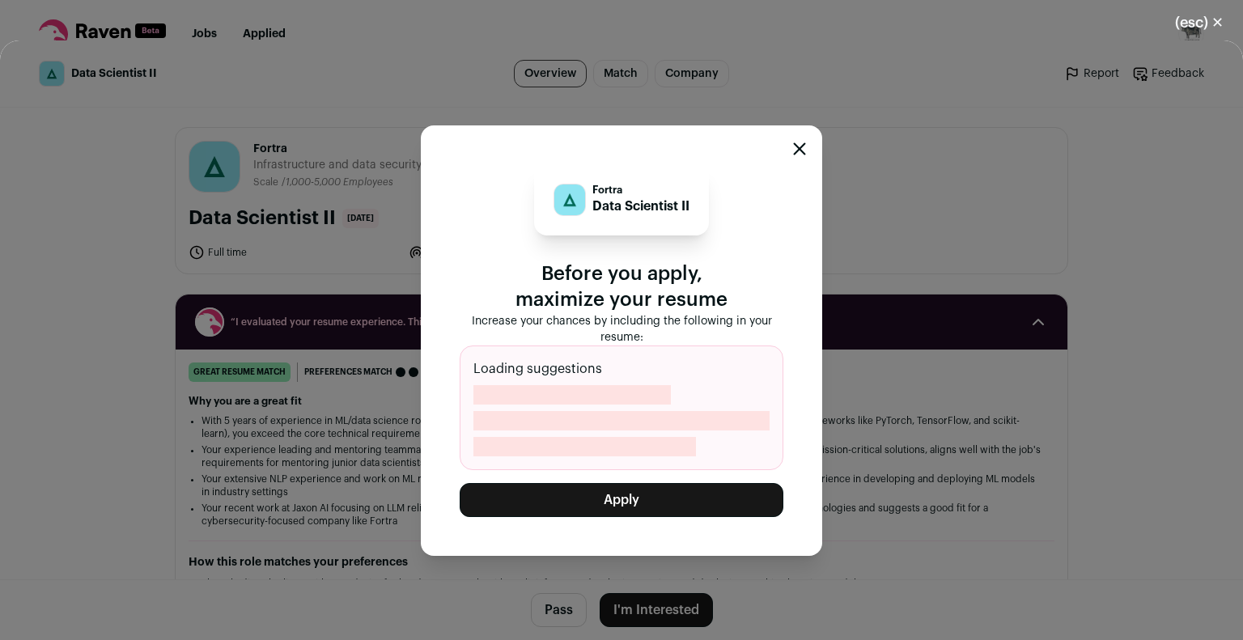
click at [672, 504] on button "Apply" at bounding box center [622, 500] width 324 height 34
